Goal: Transaction & Acquisition: Download file/media

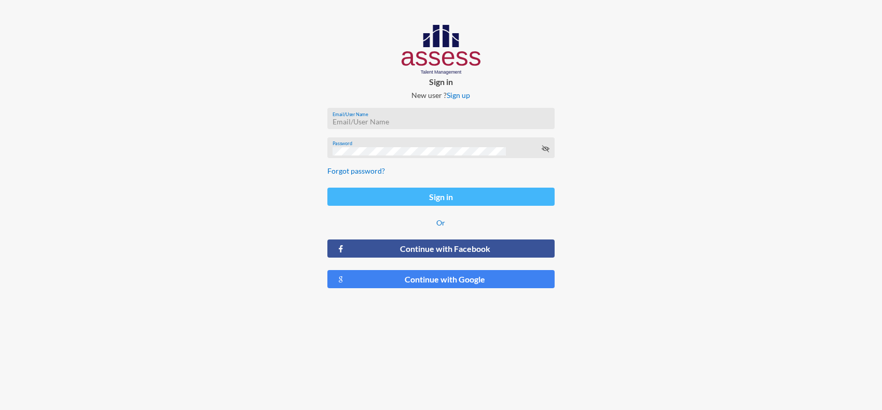
type input "[PERSON_NAME][EMAIL_ADDRESS][PERSON_NAME][DOMAIN_NAME]"
click at [410, 198] on button "Sign in" at bounding box center [441, 197] width 228 height 18
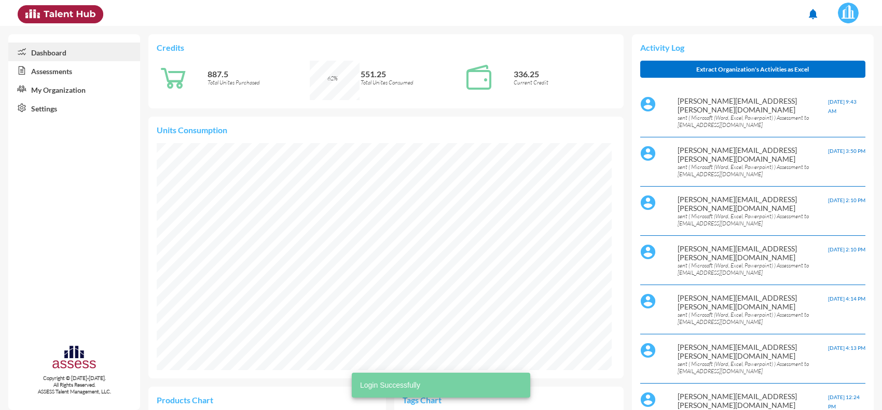
scroll to position [104, 219]
click at [60, 71] on link "Assessments" at bounding box center [74, 70] width 132 height 19
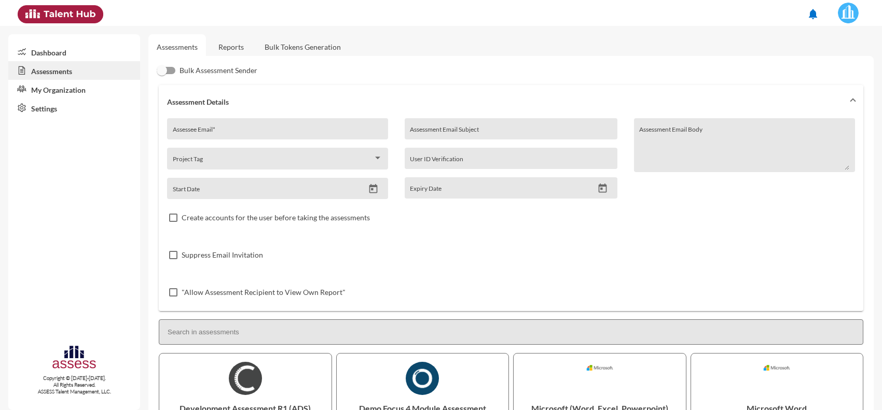
click at [242, 48] on link "Reports" at bounding box center [231, 46] width 42 height 25
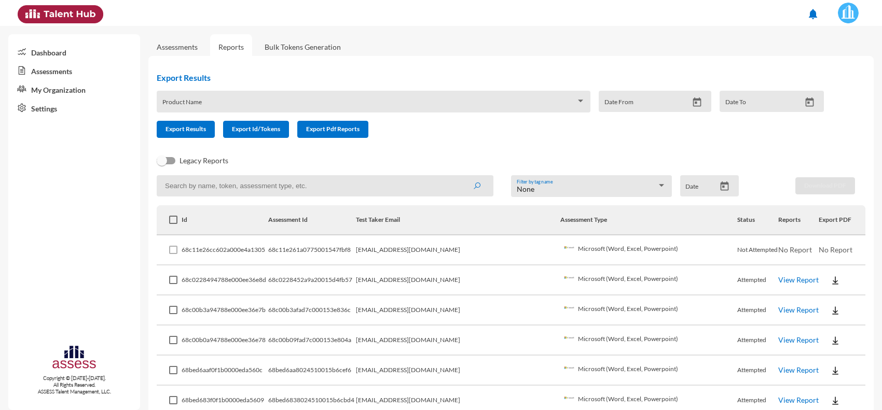
click at [830, 278] on img at bounding box center [835, 281] width 10 height 10
click at [819, 297] on button "EN" at bounding box center [834, 299] width 58 height 20
click at [787, 284] on td "View Report" at bounding box center [798, 281] width 41 height 30
click at [789, 283] on td "View Report" at bounding box center [798, 281] width 41 height 30
click at [778, 281] on link "View Report" at bounding box center [798, 280] width 40 height 9
